Goal: Task Accomplishment & Management: Manage account settings

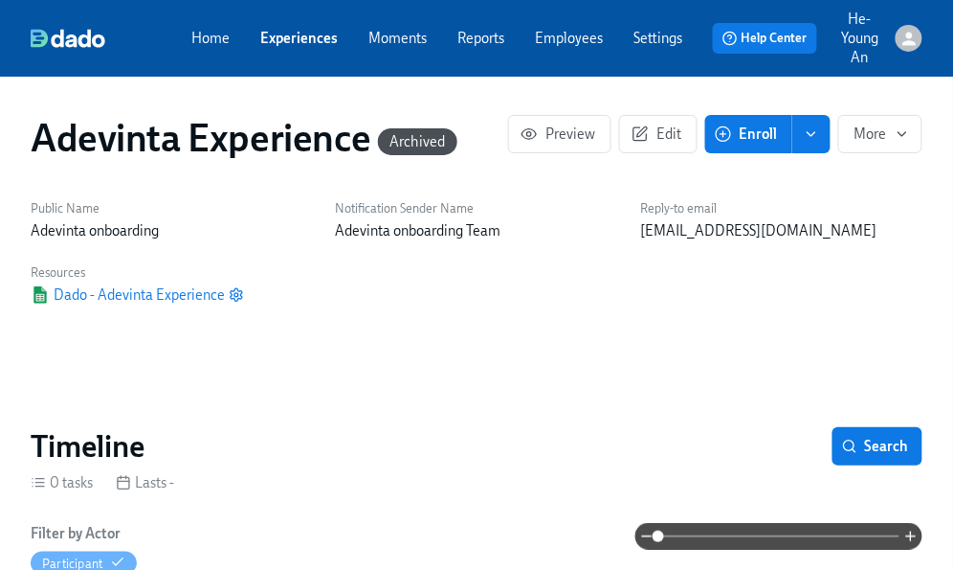
click at [284, 37] on link "Experiences" at bounding box center [299, 38] width 78 height 19
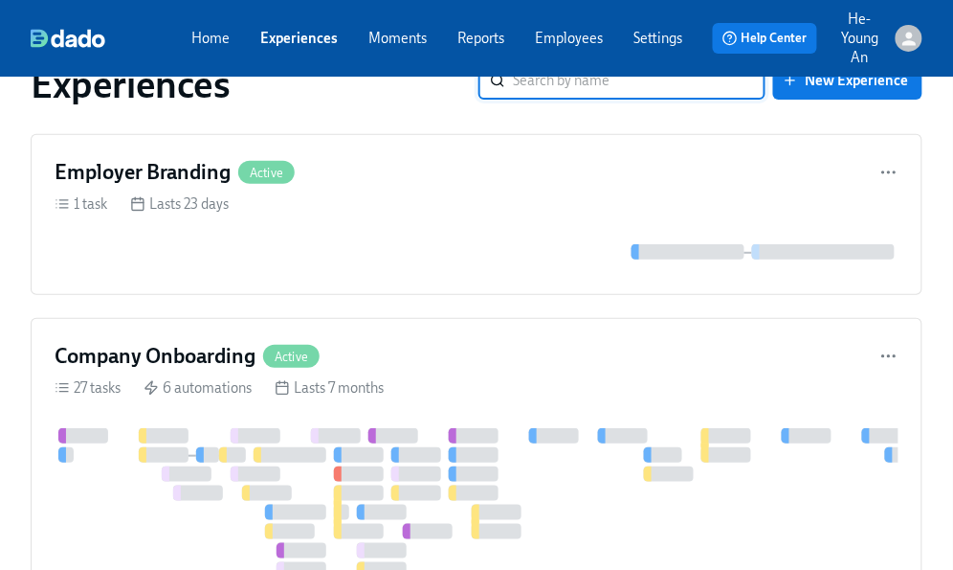
scroll to position [272, 0]
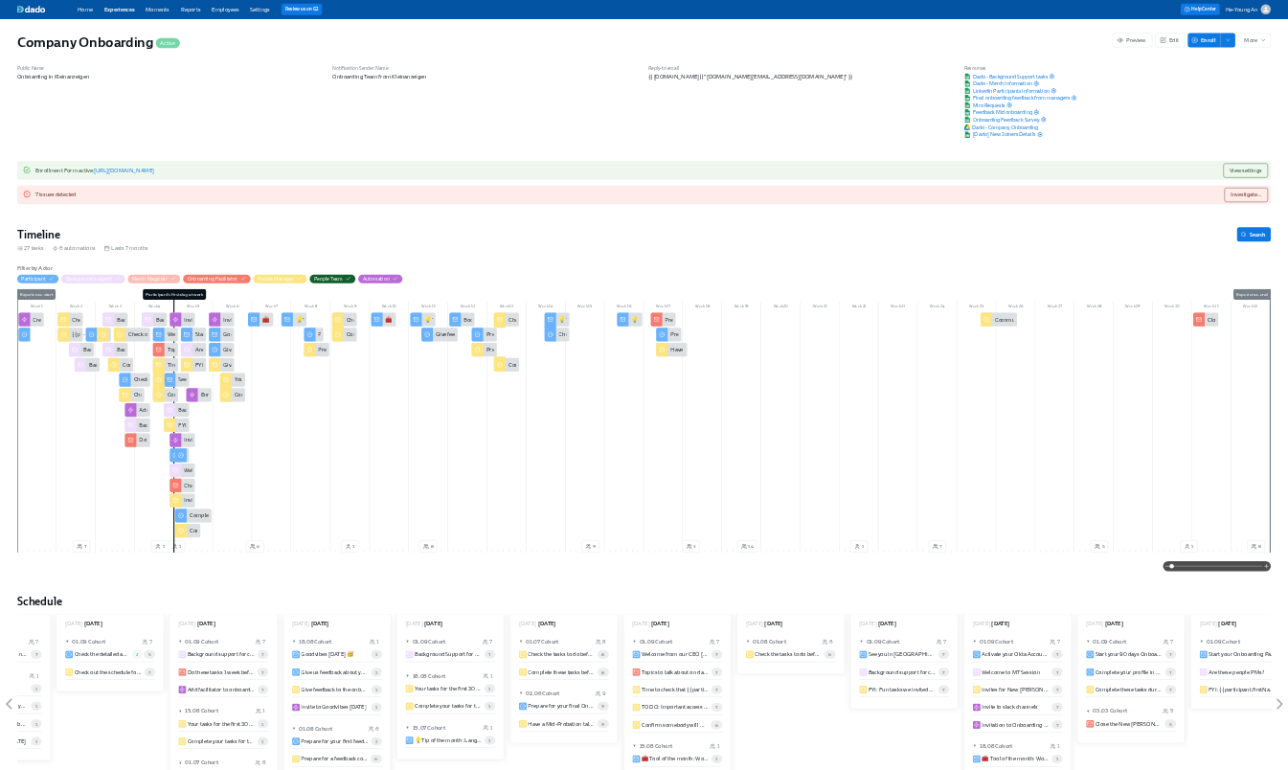
scroll to position [0, 62816]
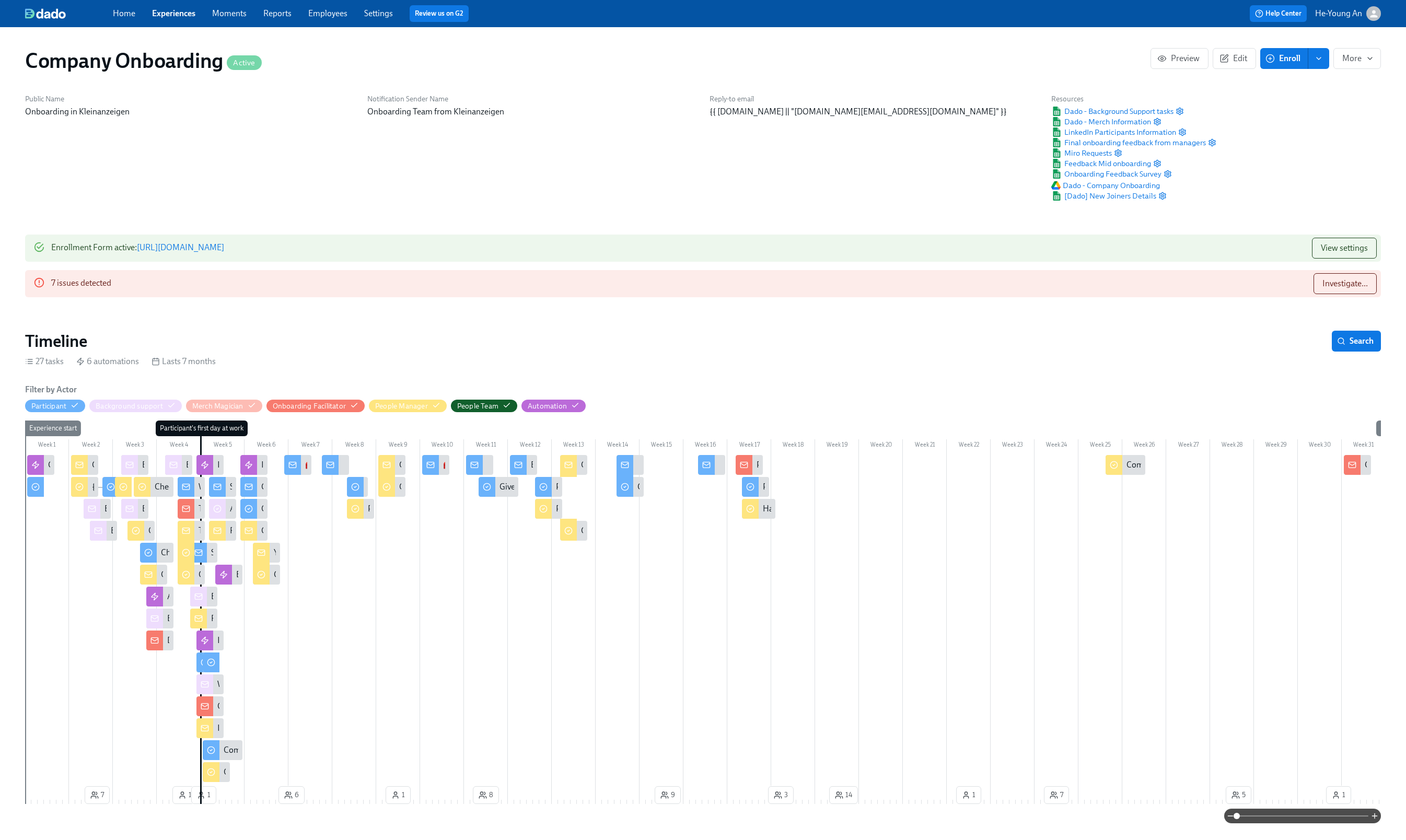
click at [224, 246] on link "[URL][DOMAIN_NAME]" at bounding box center [181, 247] width 87 height 10
click at [319, 17] on link "Employees" at bounding box center [328, 13] width 39 height 10
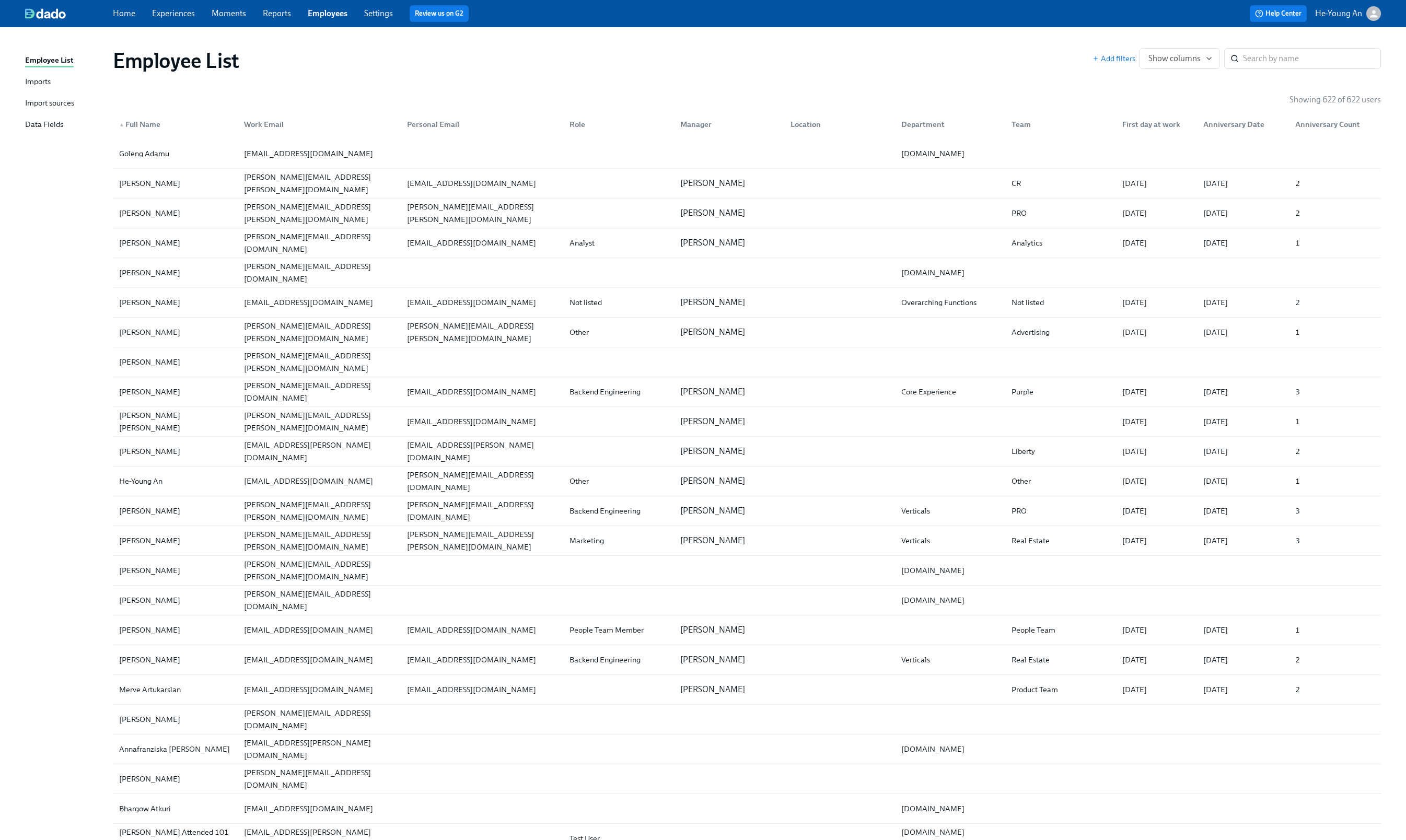
click at [62, 104] on div "Import sources" at bounding box center [50, 104] width 49 height 13
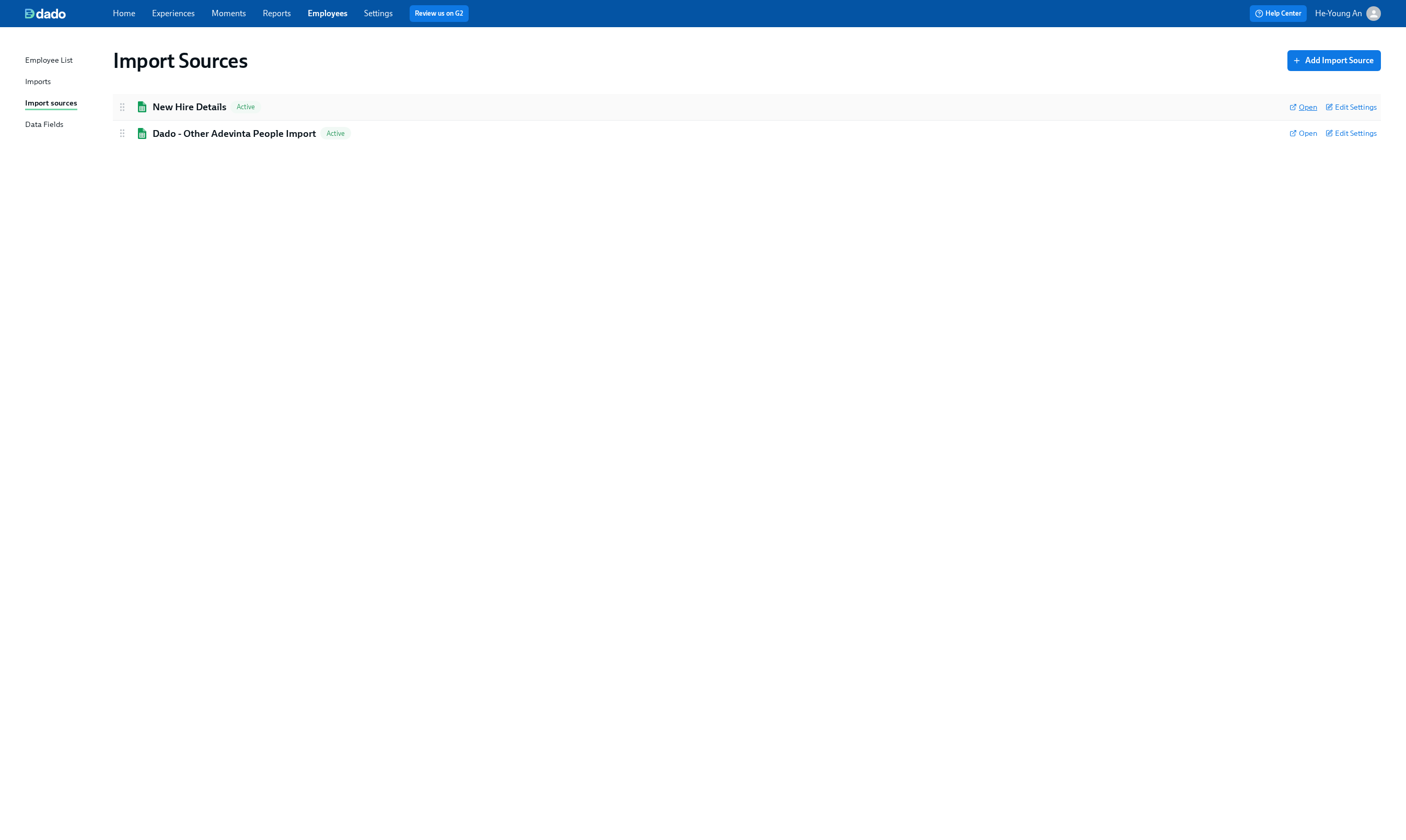
click at [520, 106] on span "Open" at bounding box center [1303, 107] width 28 height 10
click at [55, 84] on link "Imports" at bounding box center [65, 82] width 80 height 13
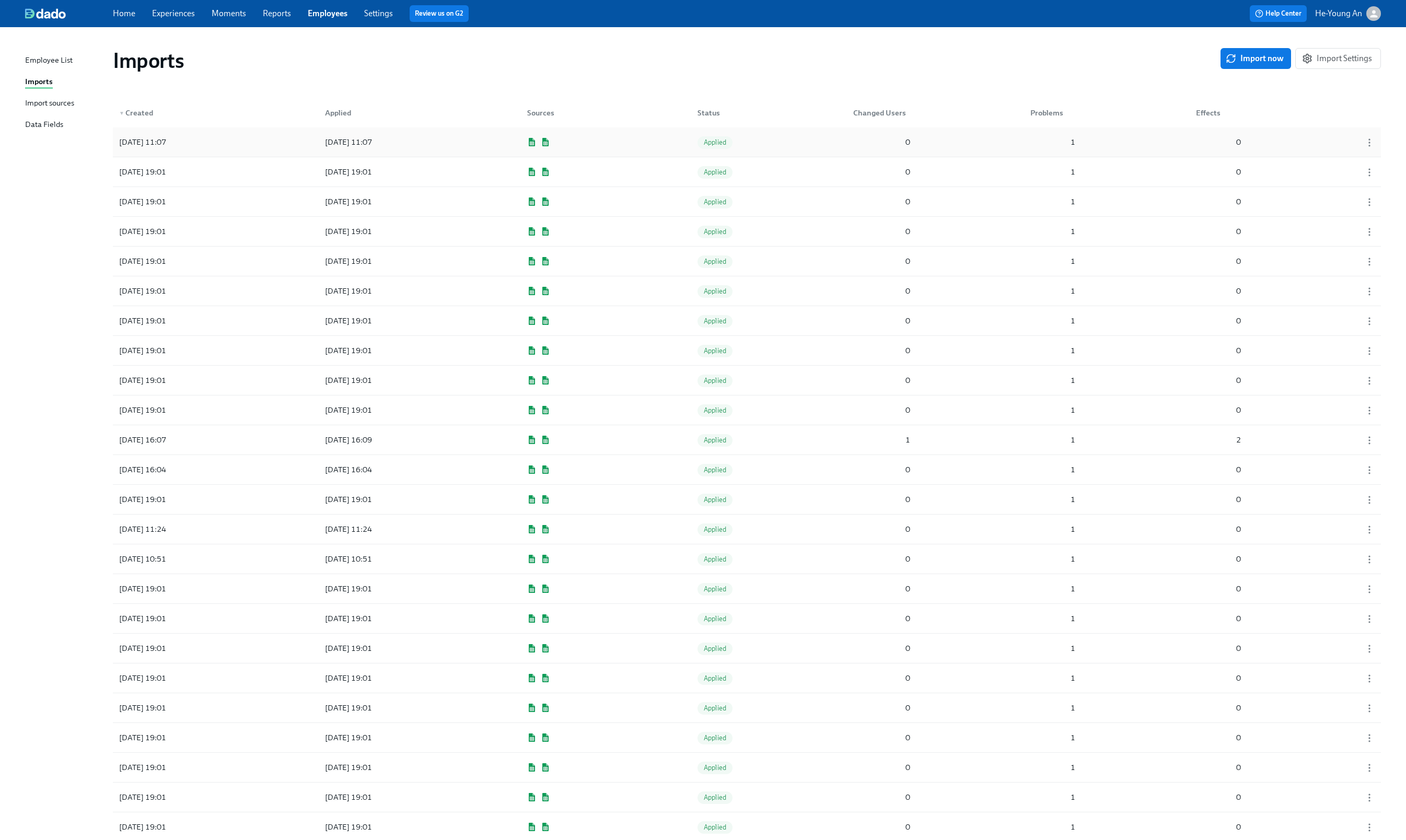
click at [520, 145] on div "1" at bounding box center [1073, 142] width 13 height 13
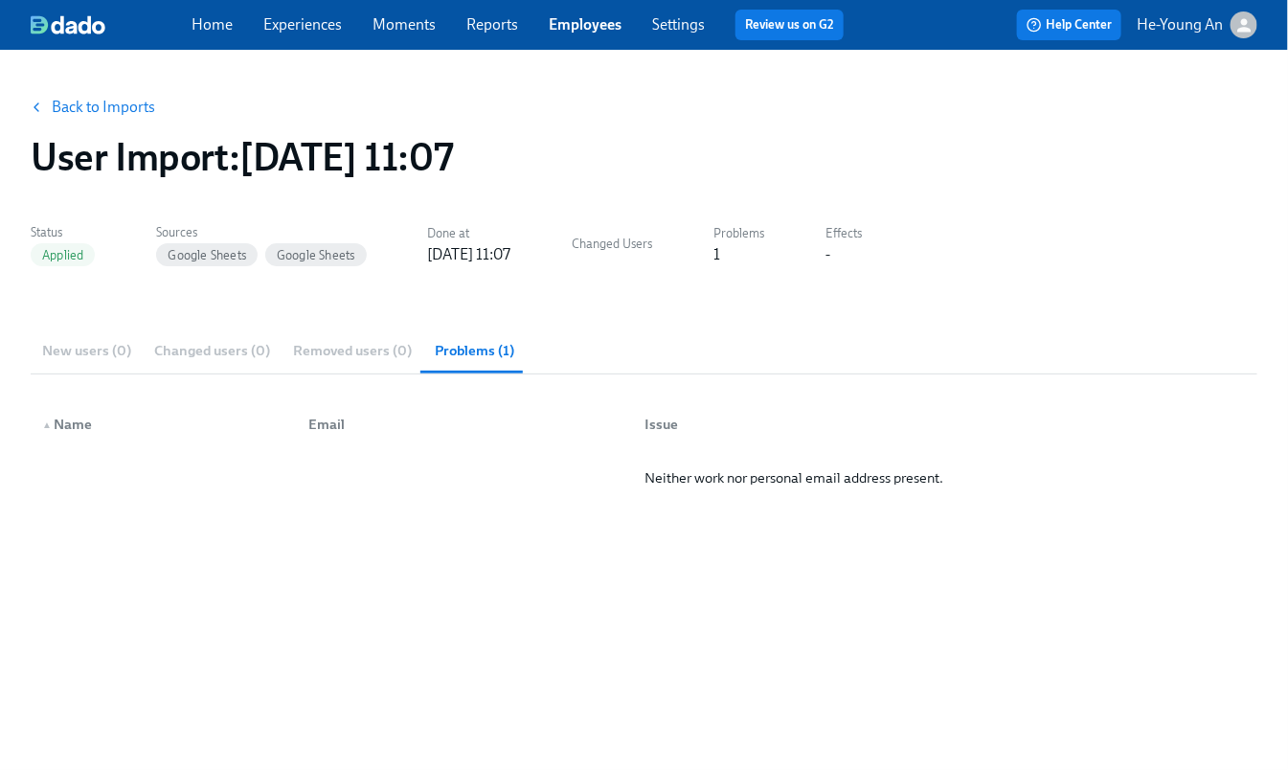
click at [493, 345] on span "Problems (1)" at bounding box center [474, 351] width 79 height 22
click at [329, 41] on div "Home Experiences Moments Reports Employees Settings Review us on G2 Help Center…" at bounding box center [644, 25] width 1288 height 50
click at [332, 28] on link "Experiences" at bounding box center [302, 24] width 78 height 18
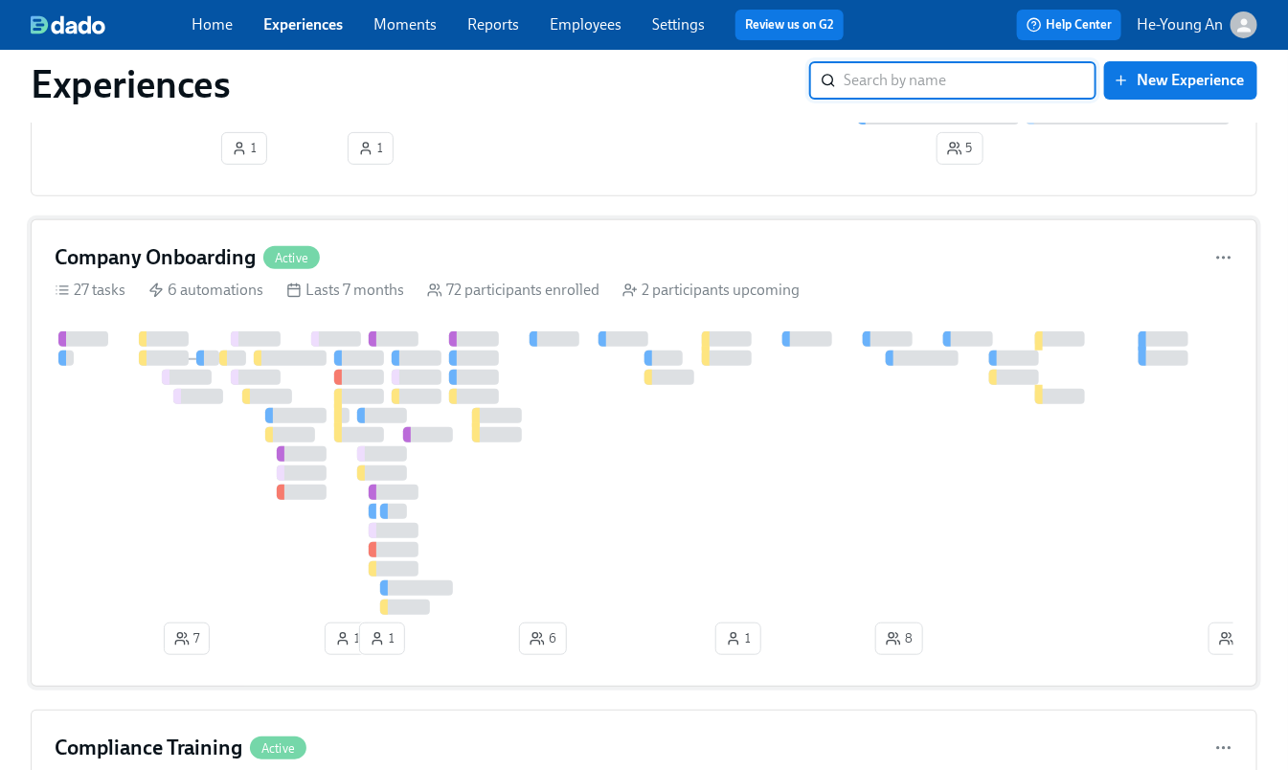
scroll to position [185, 0]
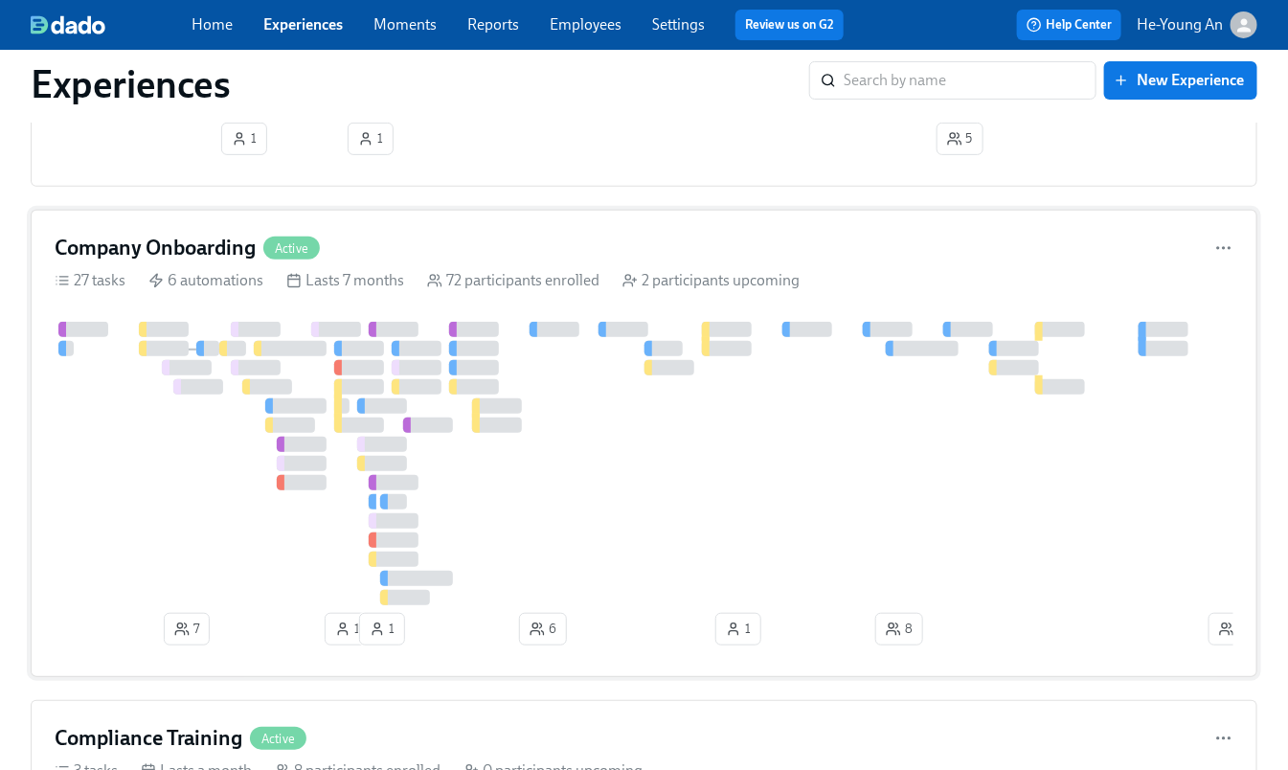
click at [762, 476] on div at bounding box center [1301, 463] width 2493 height 283
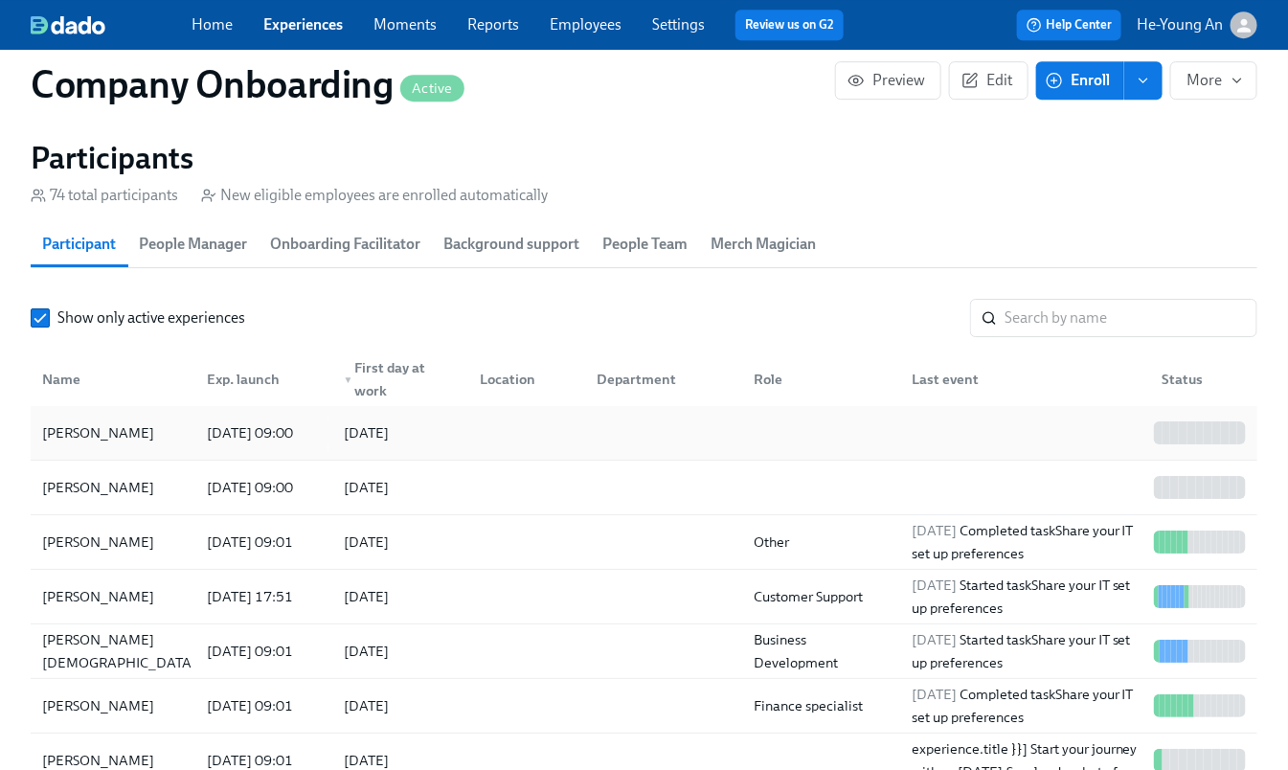
click at [134, 421] on div "[PERSON_NAME]" at bounding box center [97, 432] width 127 height 23
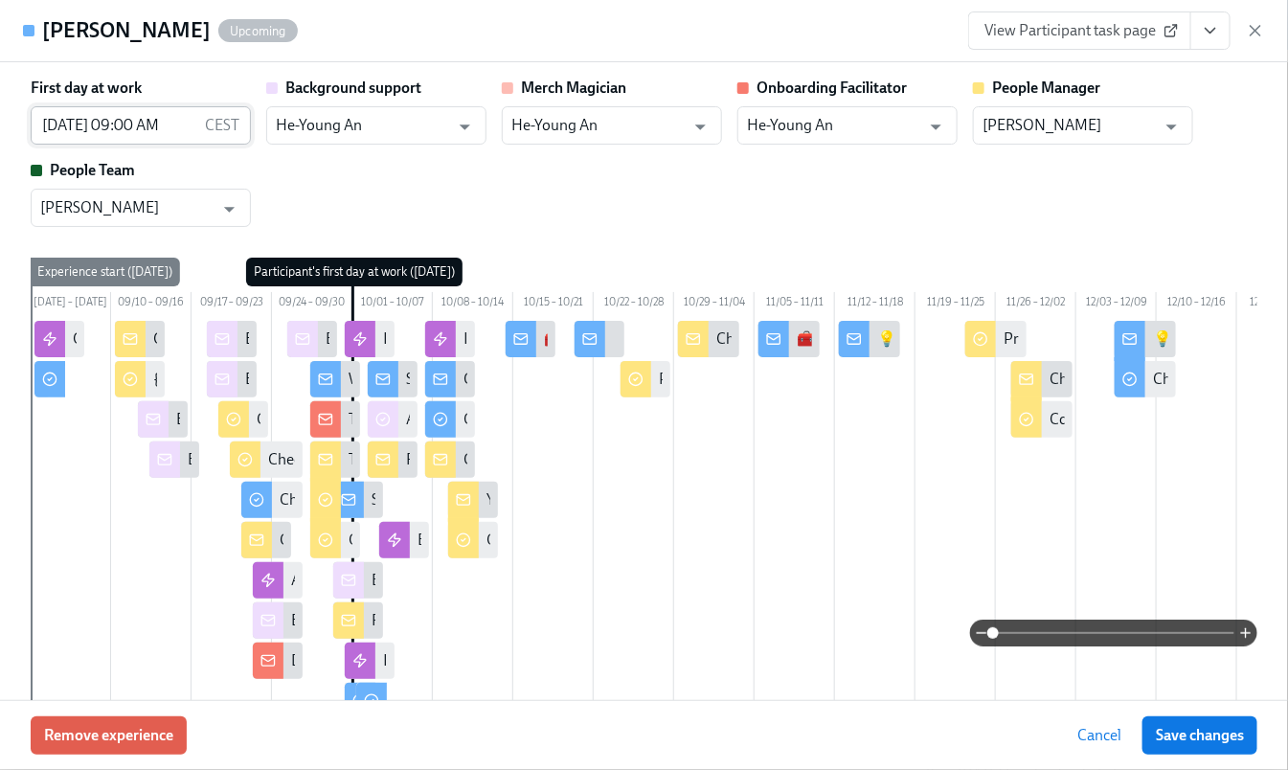
click at [133, 137] on input "[DATE] 09:00 AM" at bounding box center [114, 125] width 167 height 38
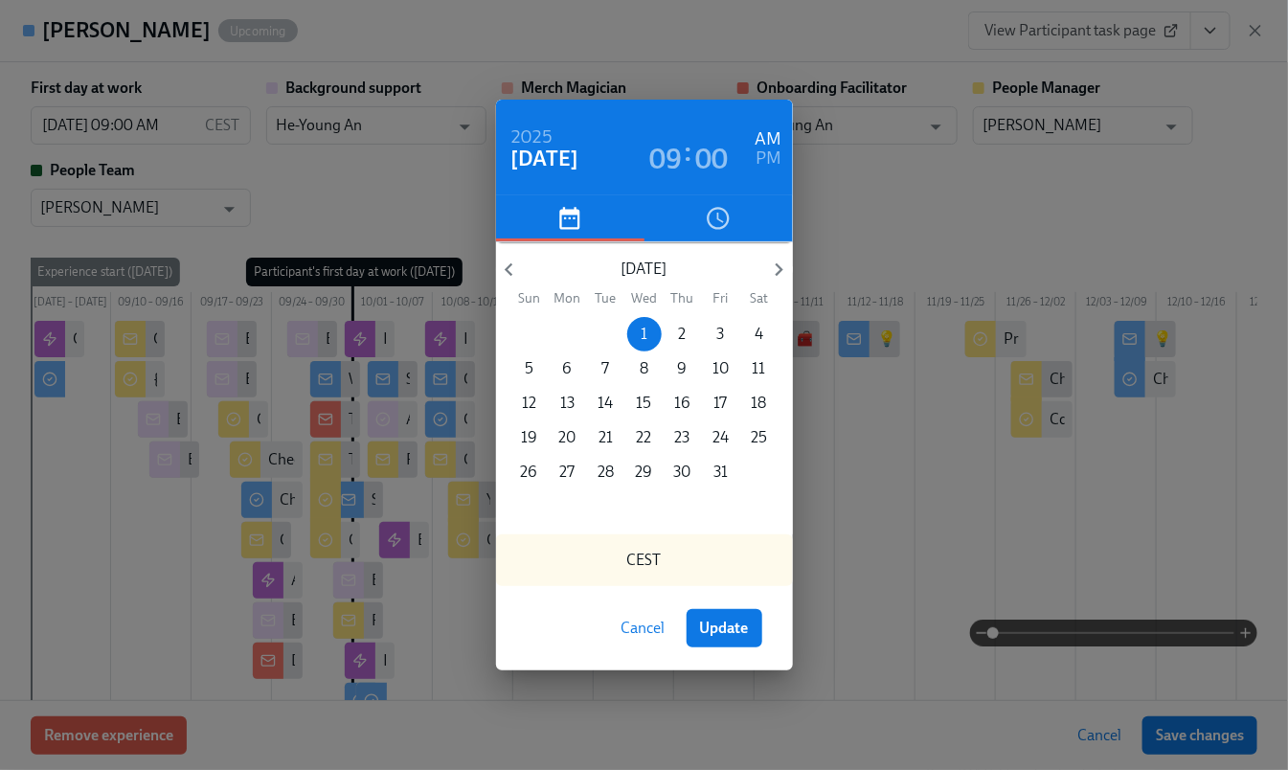
click at [952, 223] on div "[DATE] 09 : 00 AM PM [DATE] Sun Mon Tue Wed Thu Fri Sat 28 29 30 1 2 3 4 5 6 7 …" at bounding box center [644, 385] width 1288 height 770
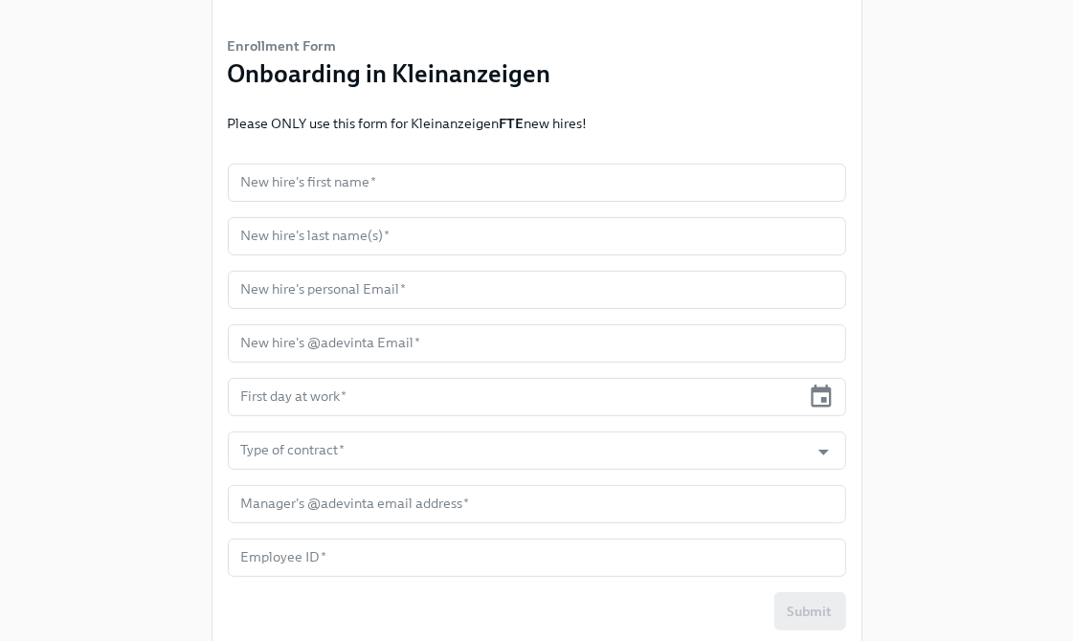
scroll to position [131, 0]
